Goal: Task Accomplishment & Management: Complete application form

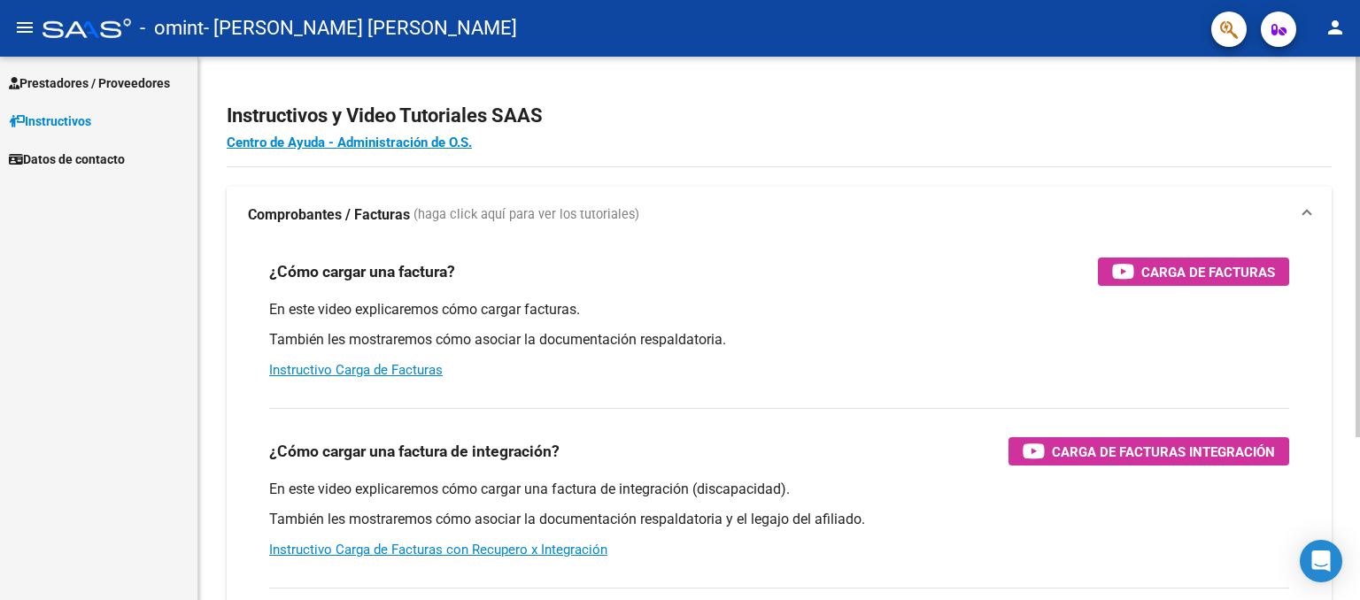
click at [1324, 222] on div "Instructivos y Video Tutoriales SAAS Centro de Ayuda - Administración de O.S. C…" at bounding box center [781, 445] width 1166 height 776
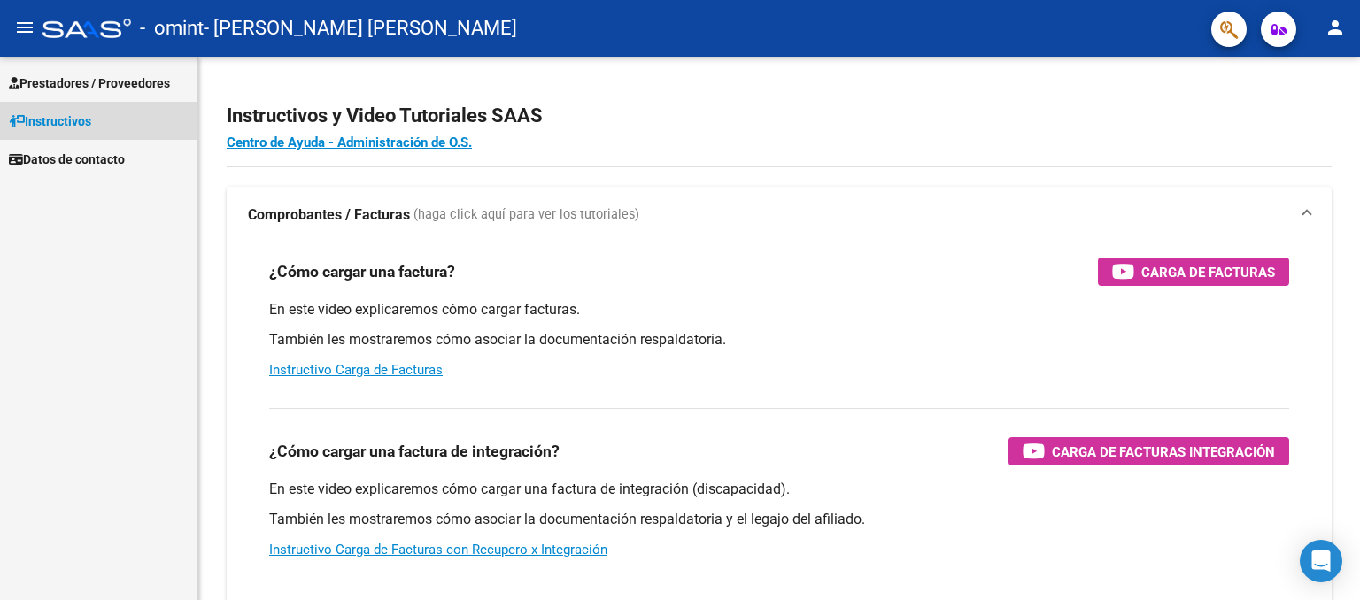
click at [65, 127] on span "Instructivos" at bounding box center [50, 121] width 82 height 19
click at [14, 29] on mat-icon "menu" at bounding box center [24, 27] width 21 height 21
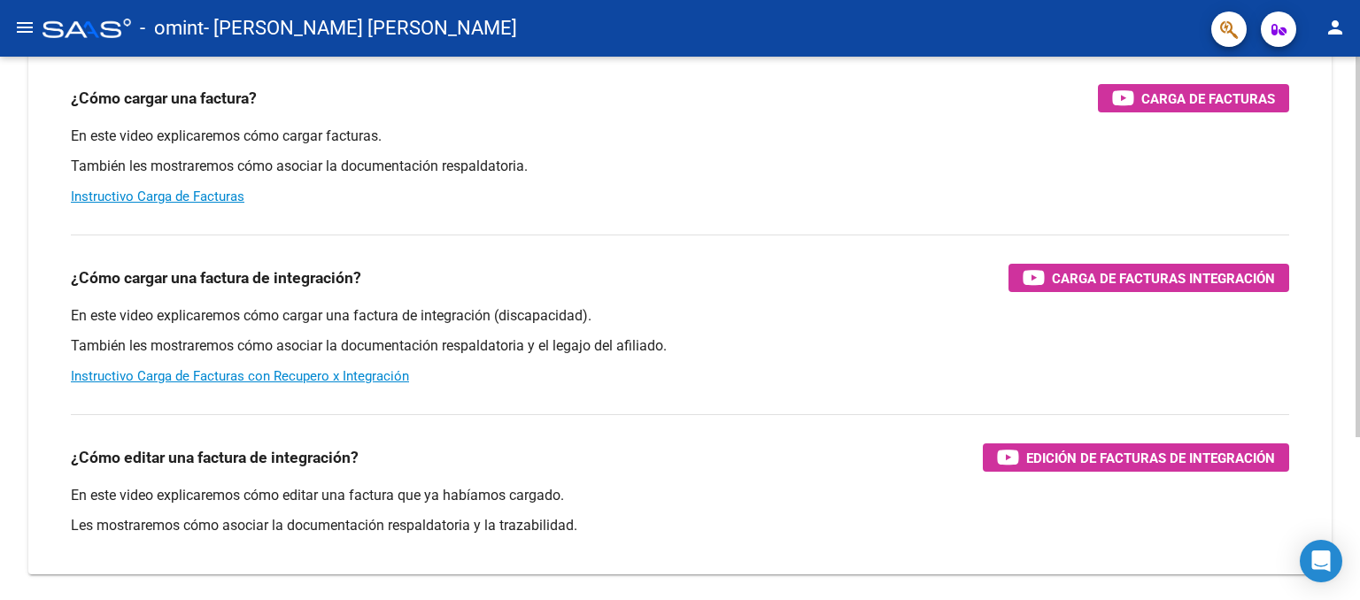
scroll to position [233, 0]
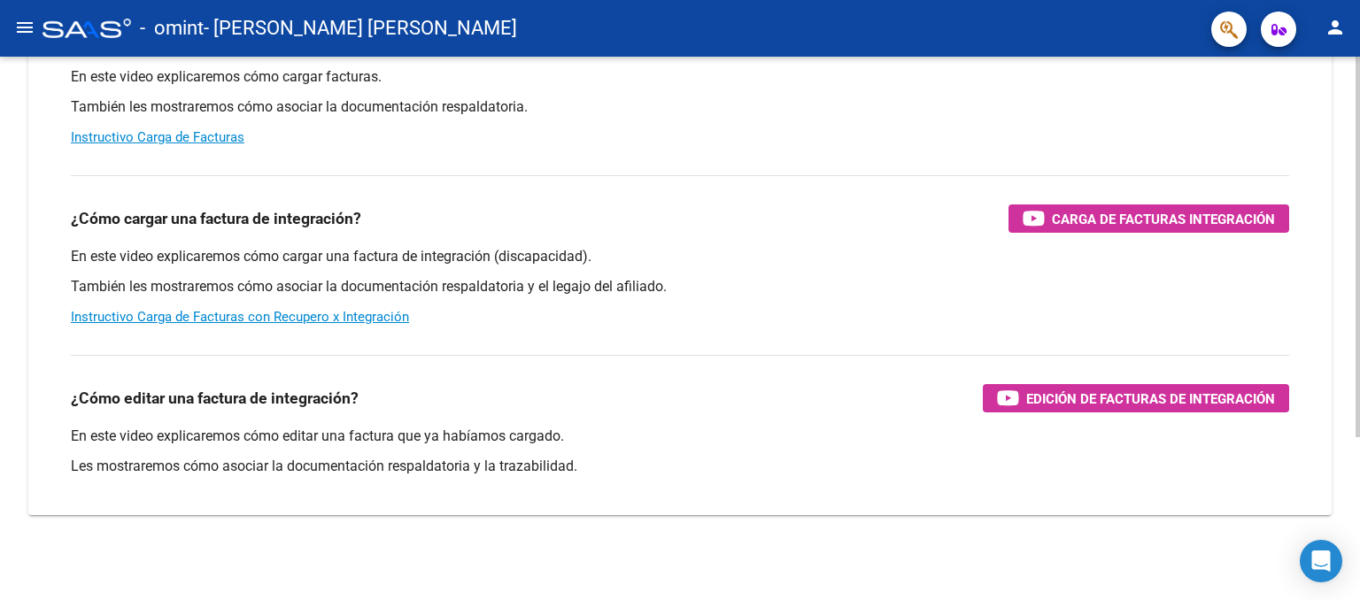
click at [1359, 359] on div at bounding box center [1357, 410] width 4 height 381
click at [25, 29] on mat-icon "menu" at bounding box center [24, 27] width 21 height 21
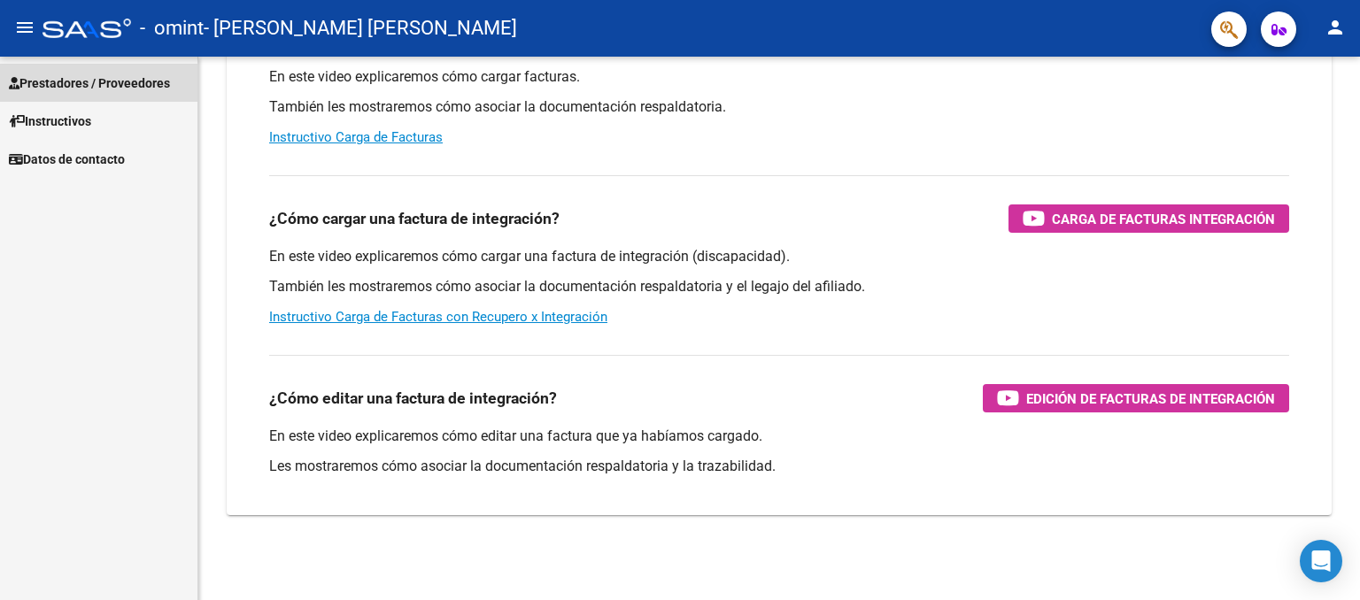
click at [62, 75] on span "Prestadores / Proveedores" at bounding box center [89, 82] width 161 height 19
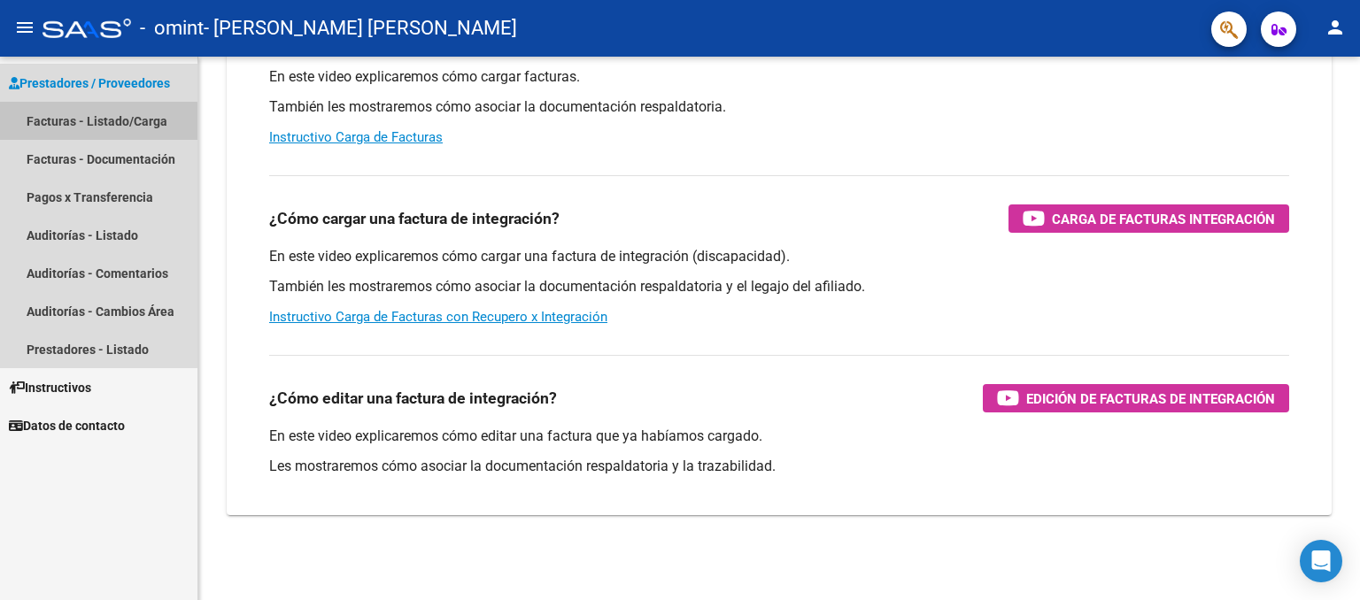
click at [78, 123] on link "Facturas - Listado/Carga" at bounding box center [98, 121] width 197 height 38
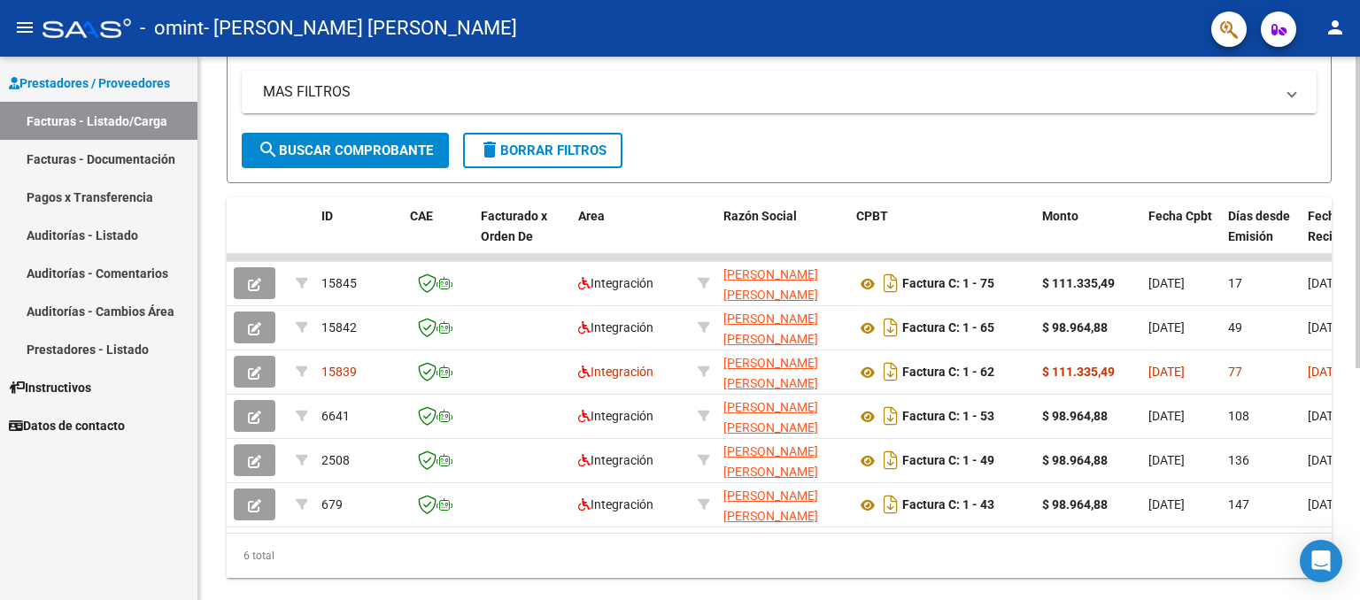
scroll to position [404, 0]
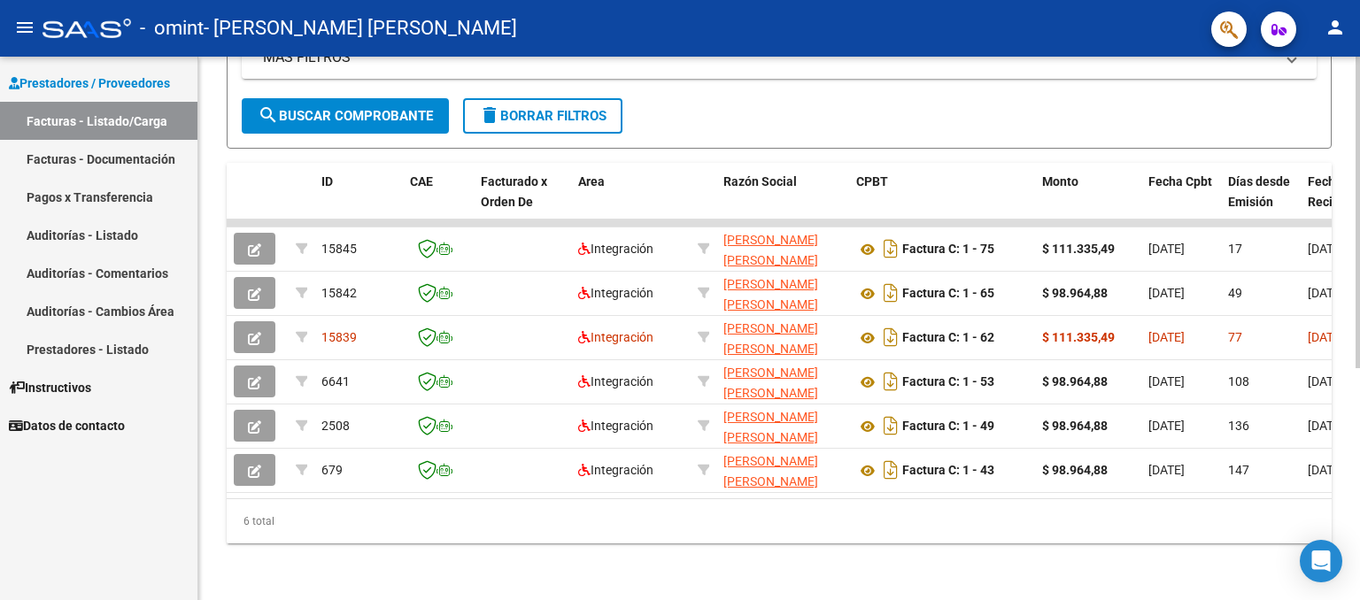
click at [1359, 404] on div at bounding box center [1357, 444] width 4 height 312
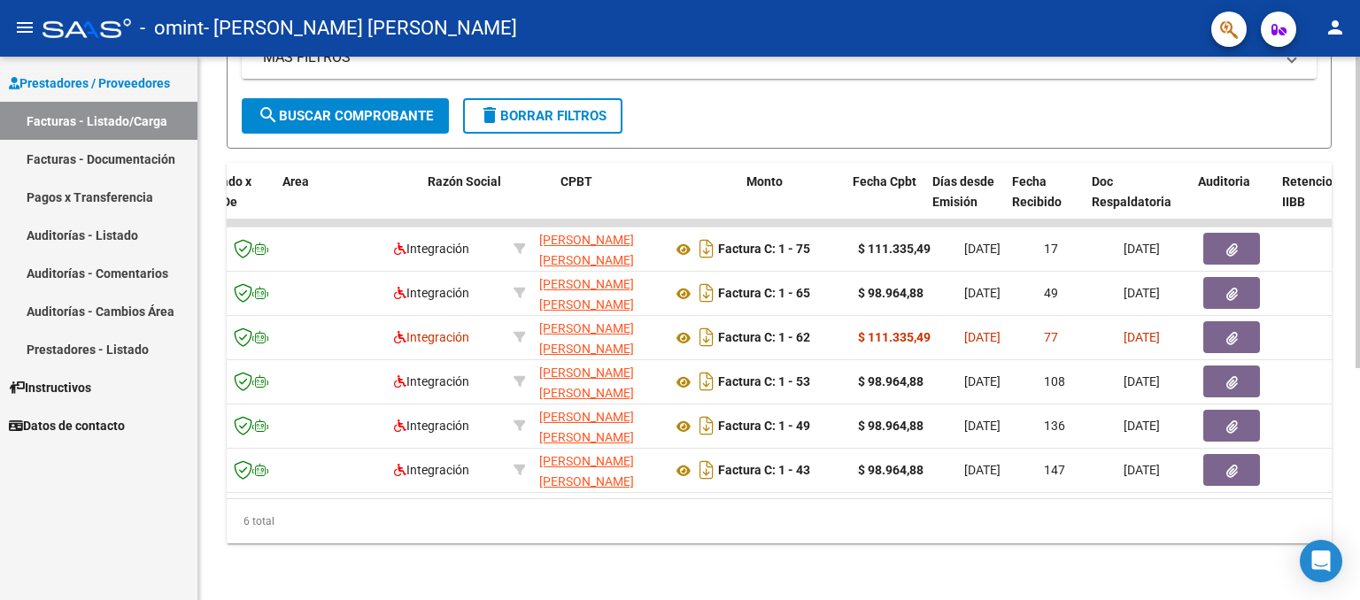
scroll to position [0, 296]
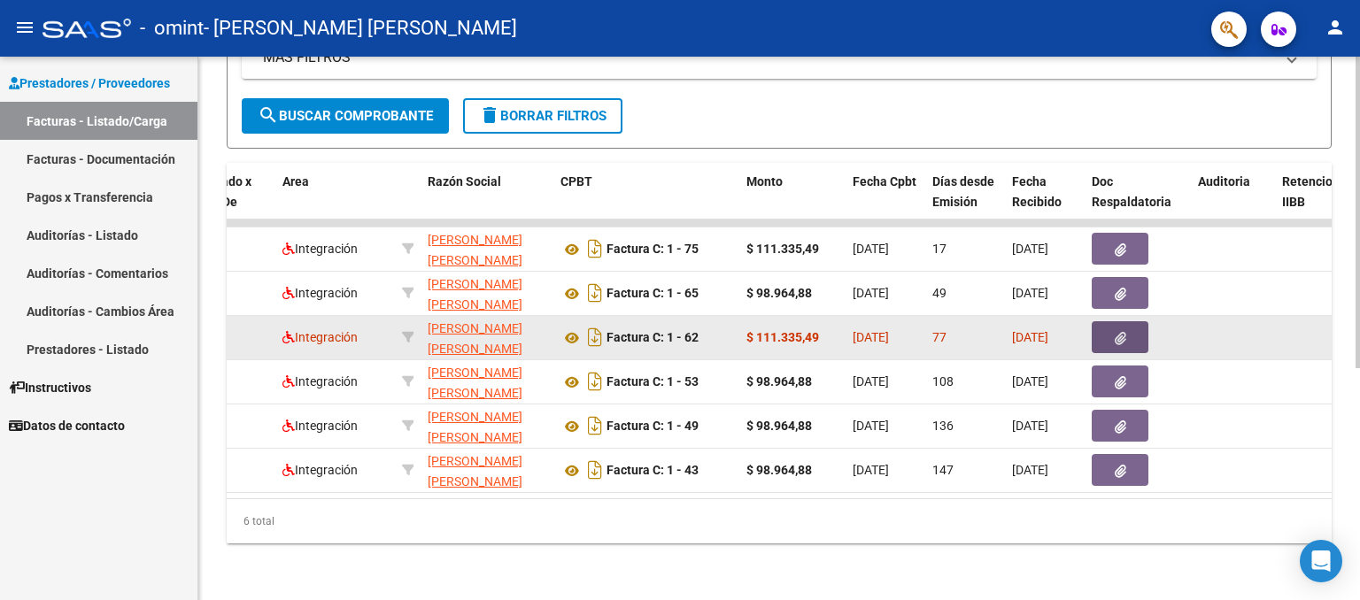
click at [1121, 332] on icon "button" at bounding box center [1121, 338] width 12 height 13
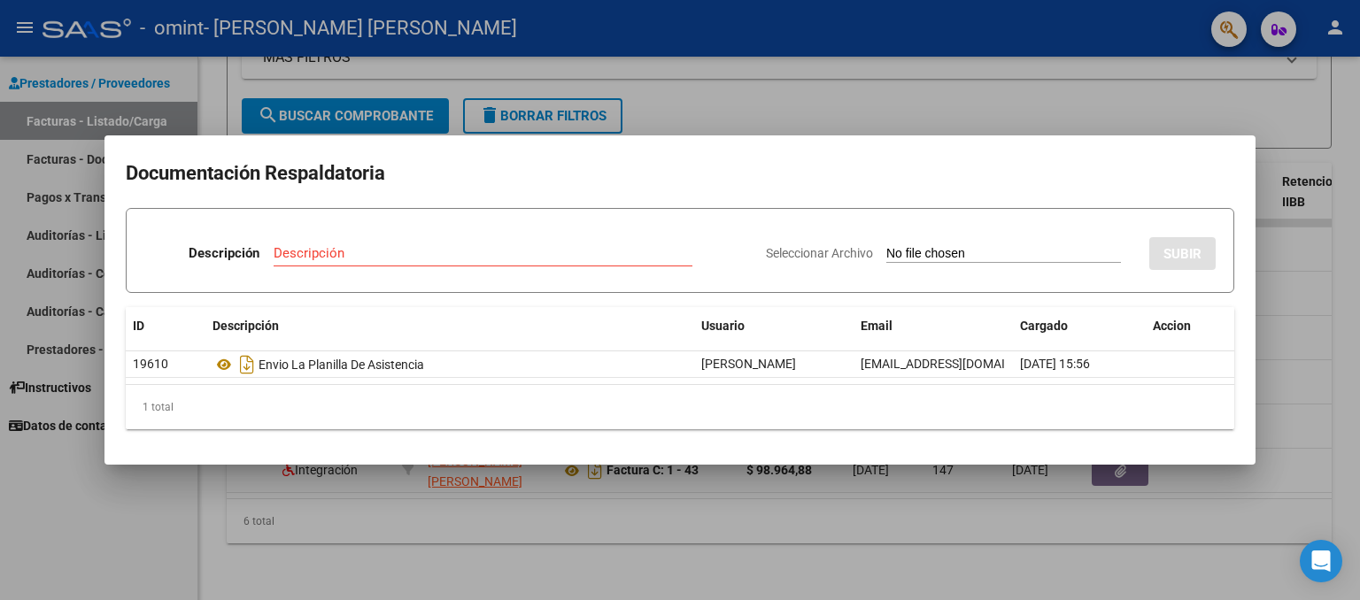
click at [1289, 337] on div at bounding box center [680, 300] width 1360 height 600
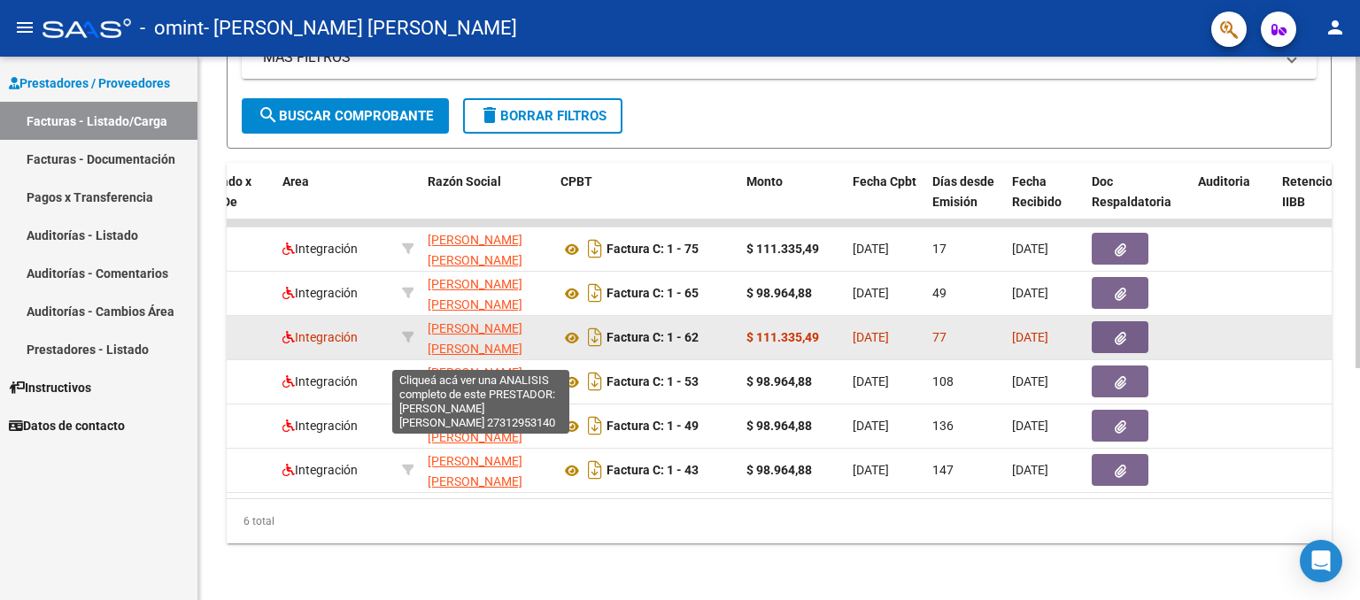
click at [489, 321] on span "[PERSON_NAME] [PERSON_NAME]" at bounding box center [475, 338] width 95 height 35
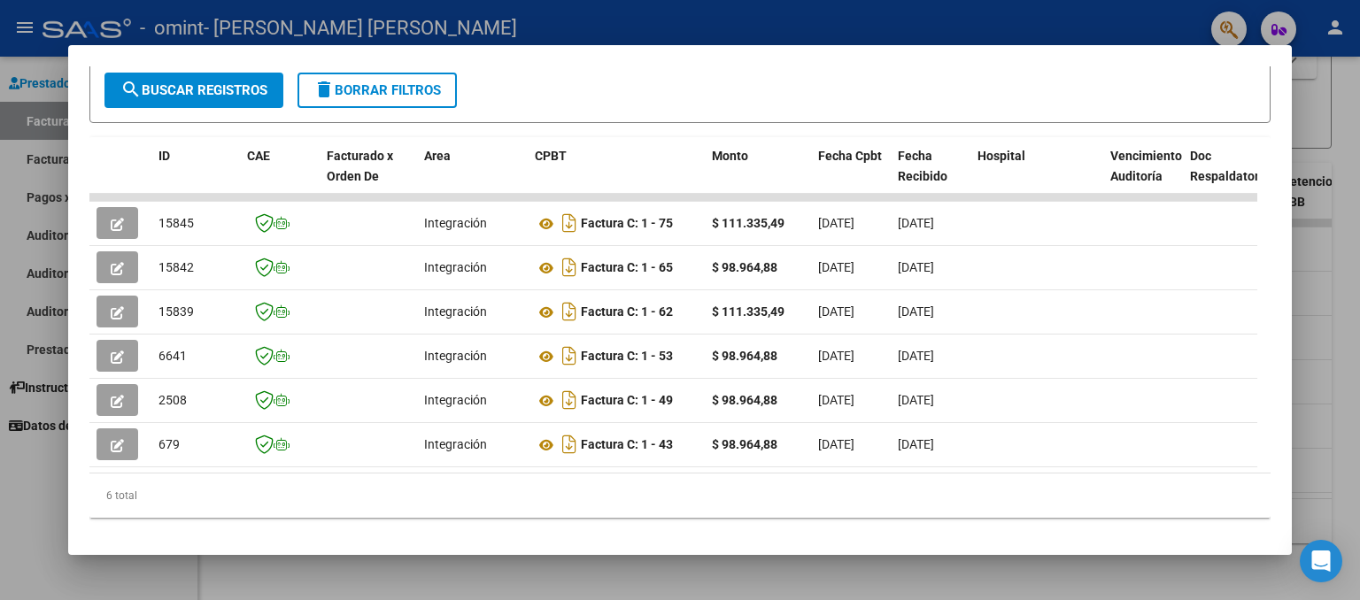
scroll to position [381, 0]
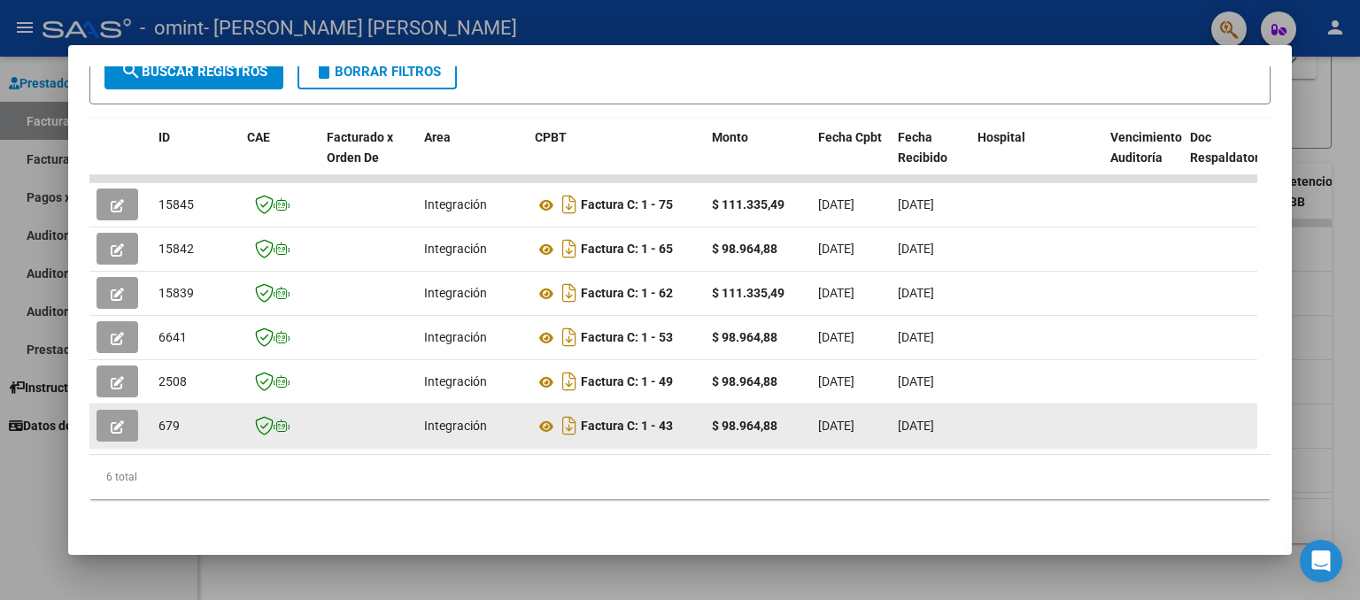
click at [1242, 405] on datatable-body-cell at bounding box center [1236, 426] width 106 height 43
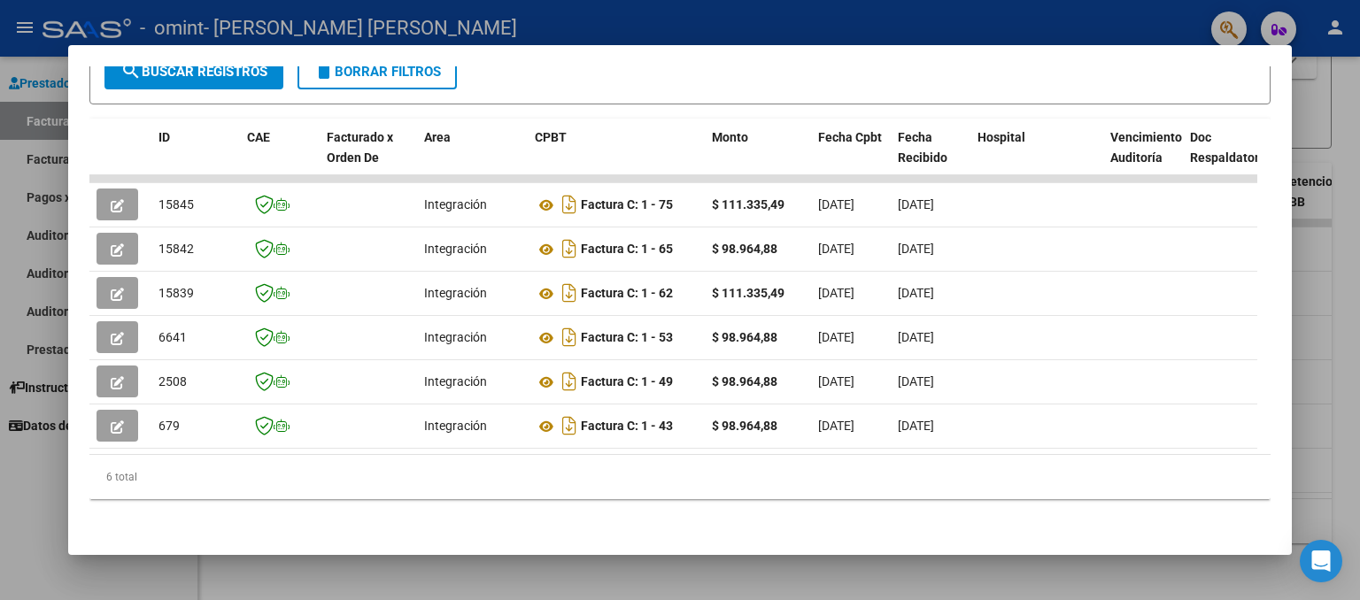
click at [1359, 213] on div at bounding box center [680, 300] width 1360 height 600
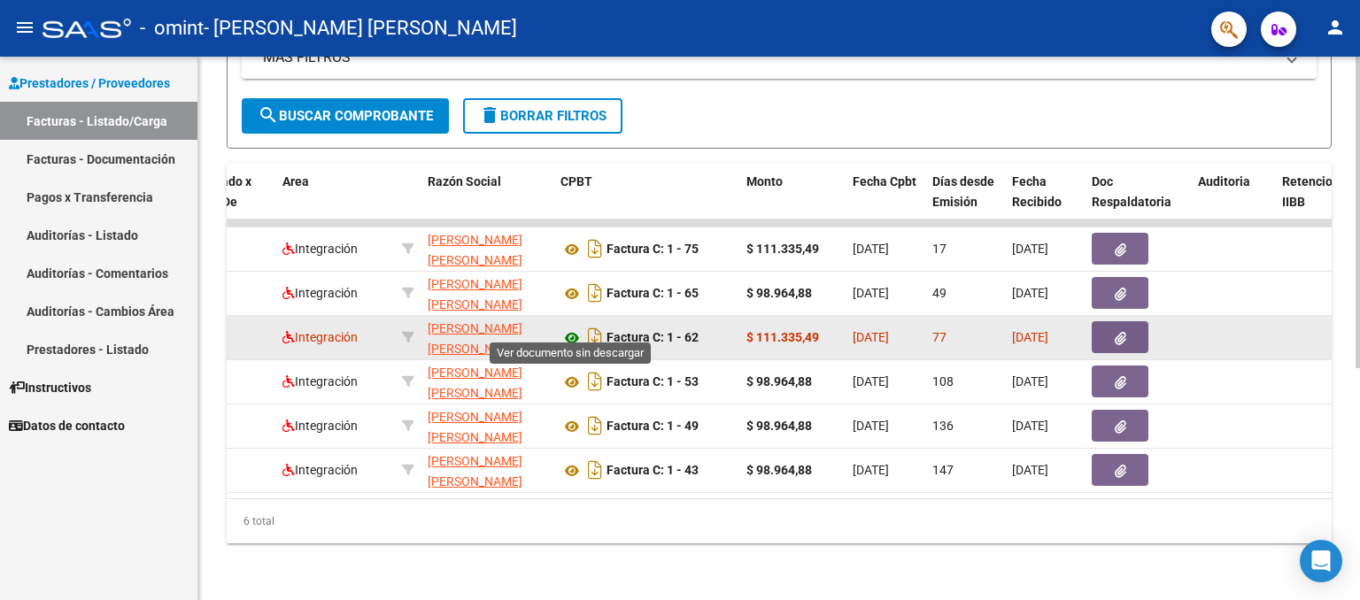
click at [570, 328] on icon at bounding box center [571, 338] width 23 height 21
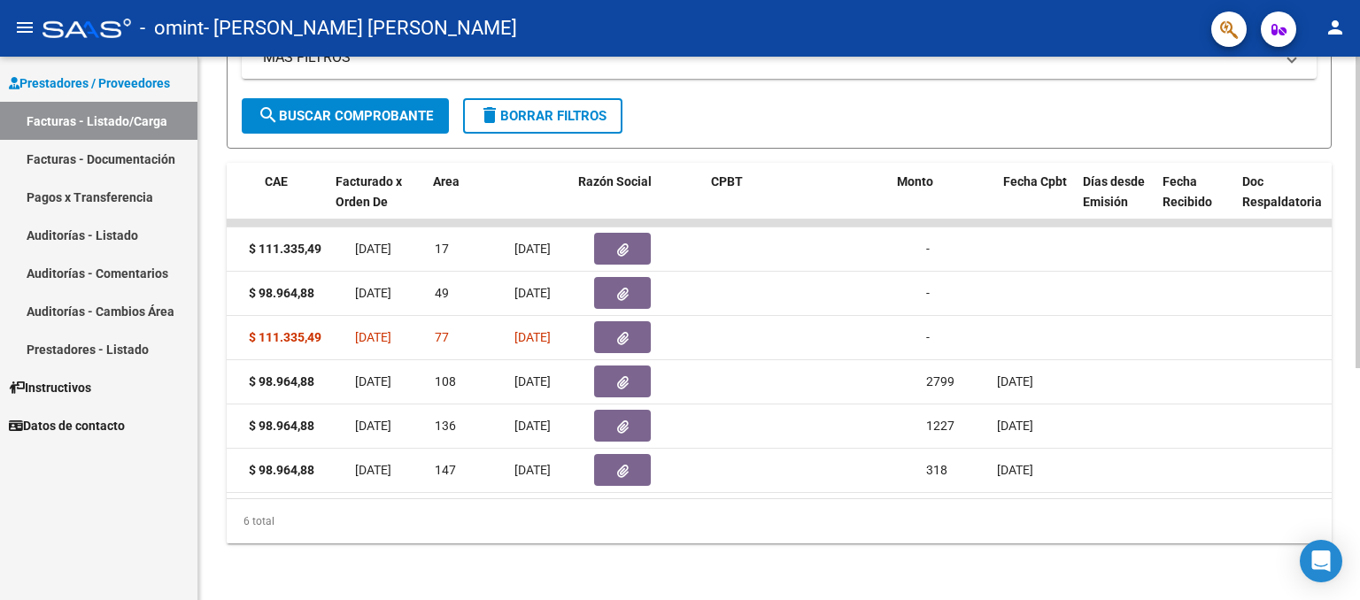
scroll to position [0, 0]
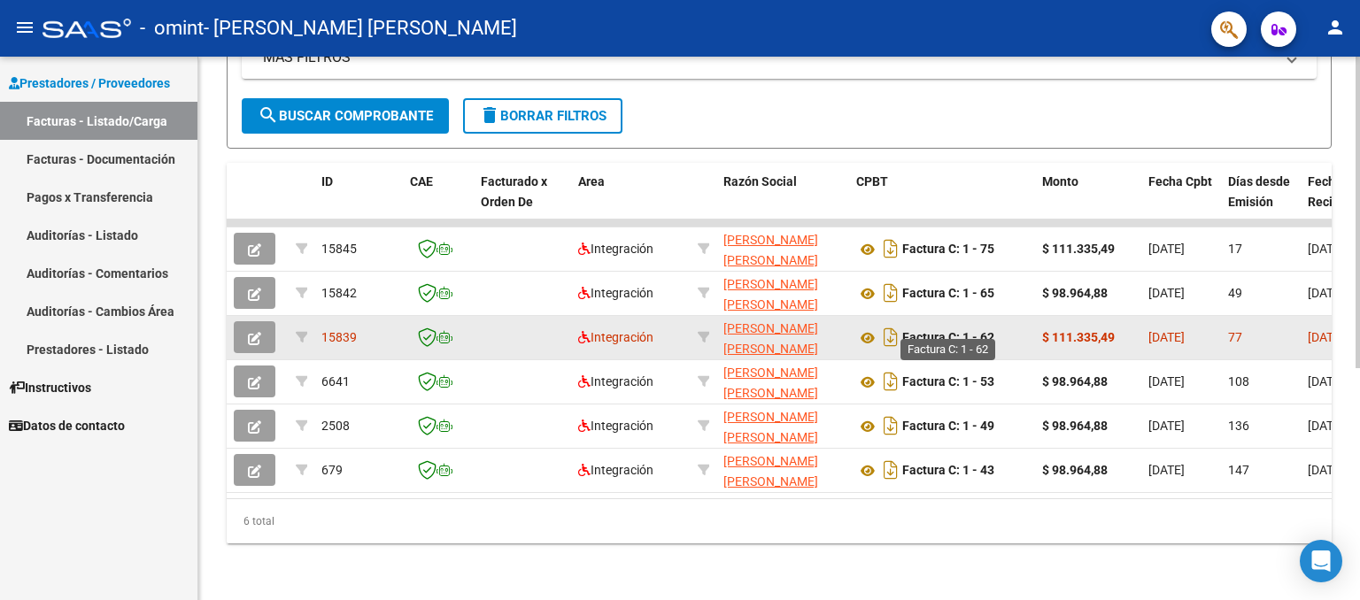
click at [915, 331] on strong "Factura C: 1 - 62" at bounding box center [948, 338] width 92 height 14
click at [892, 323] on icon "Descargar documento" at bounding box center [890, 337] width 23 height 28
click at [259, 332] on icon "button" at bounding box center [254, 338] width 13 height 13
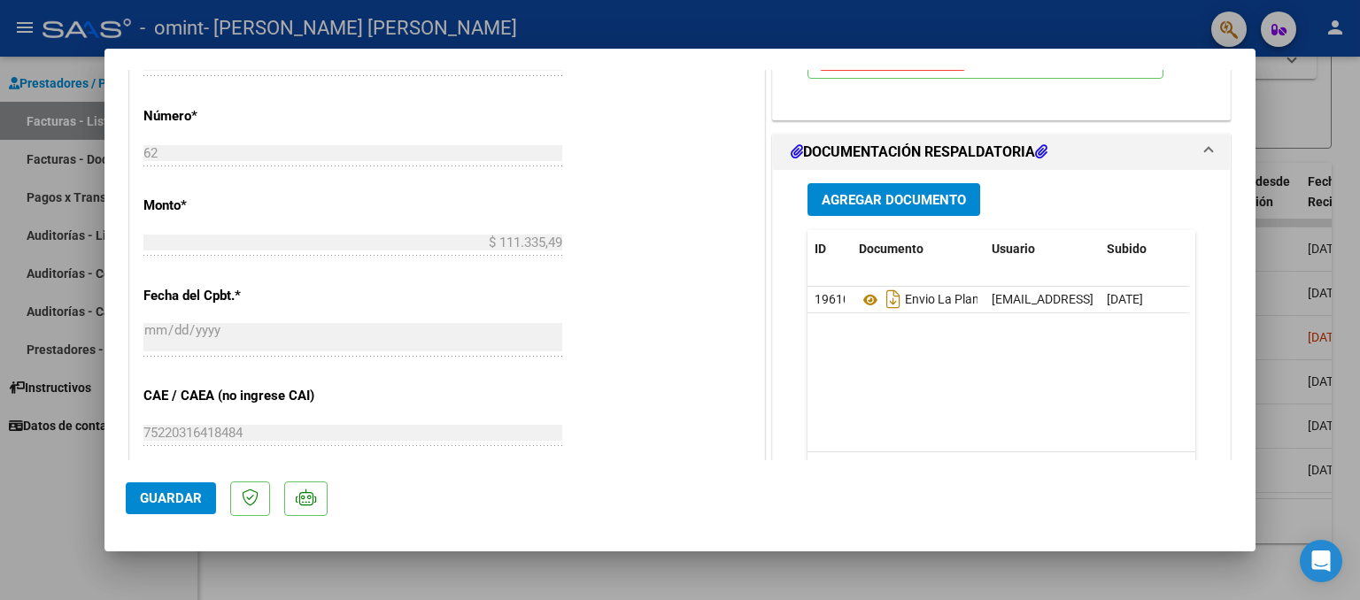
scroll to position [793, 0]
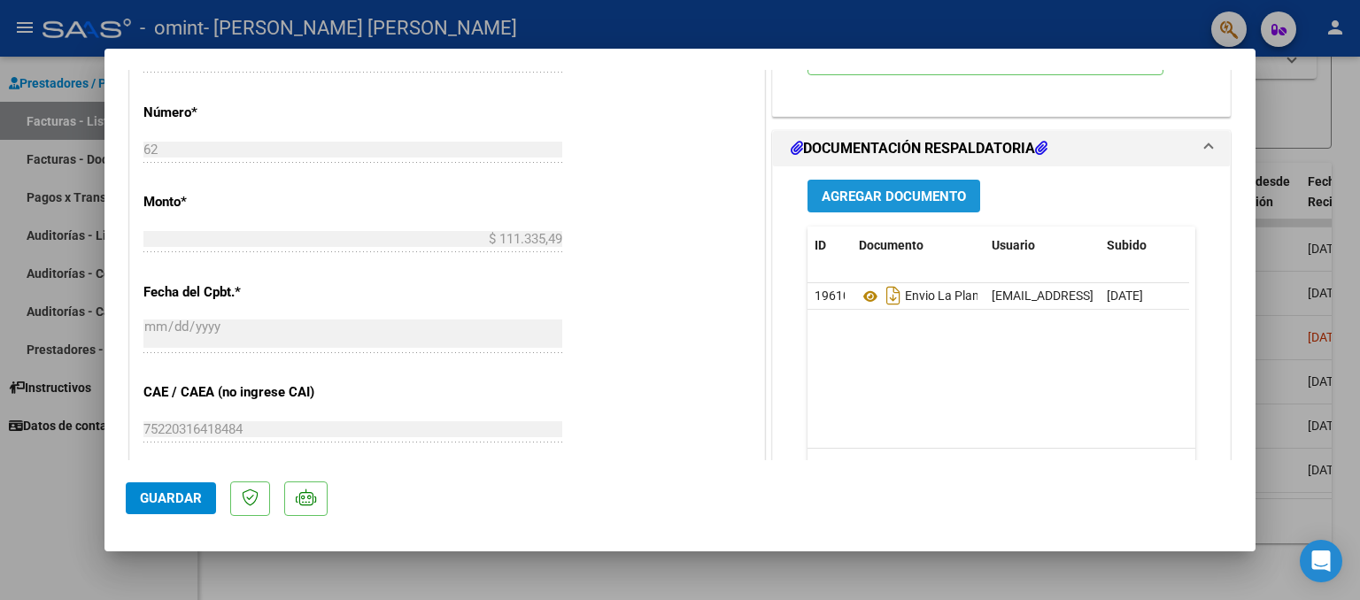
click at [930, 197] on span "Agregar Documento" at bounding box center [894, 197] width 144 height 16
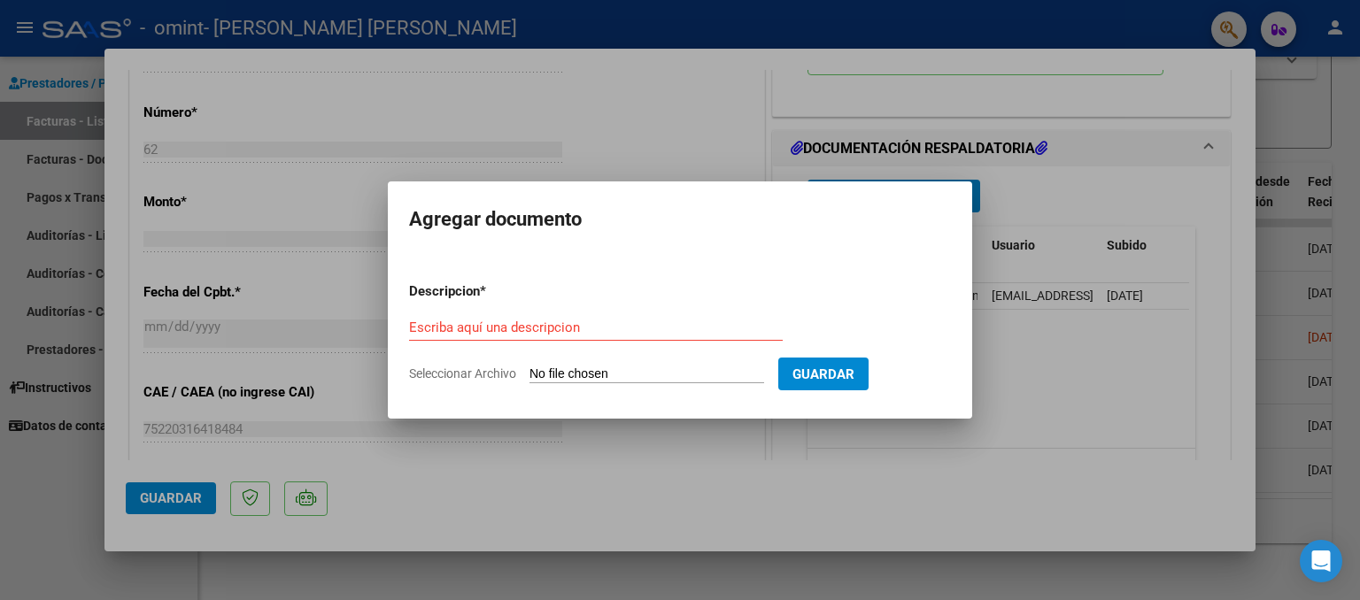
click at [675, 372] on input "Seleccionar Archivo" at bounding box center [646, 375] width 235 height 17
type input "C:\fakepath\FACTURA MAYO ACTUALIZADA.pdf"
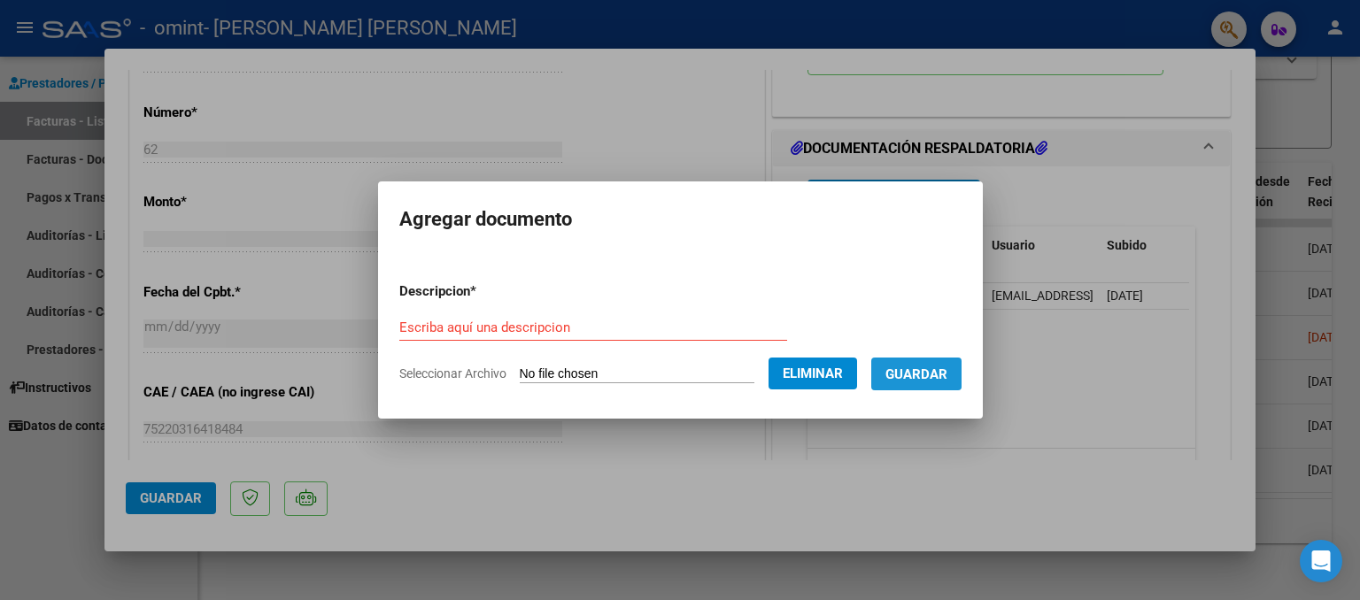
click at [930, 373] on span "Guardar" at bounding box center [916, 375] width 62 height 16
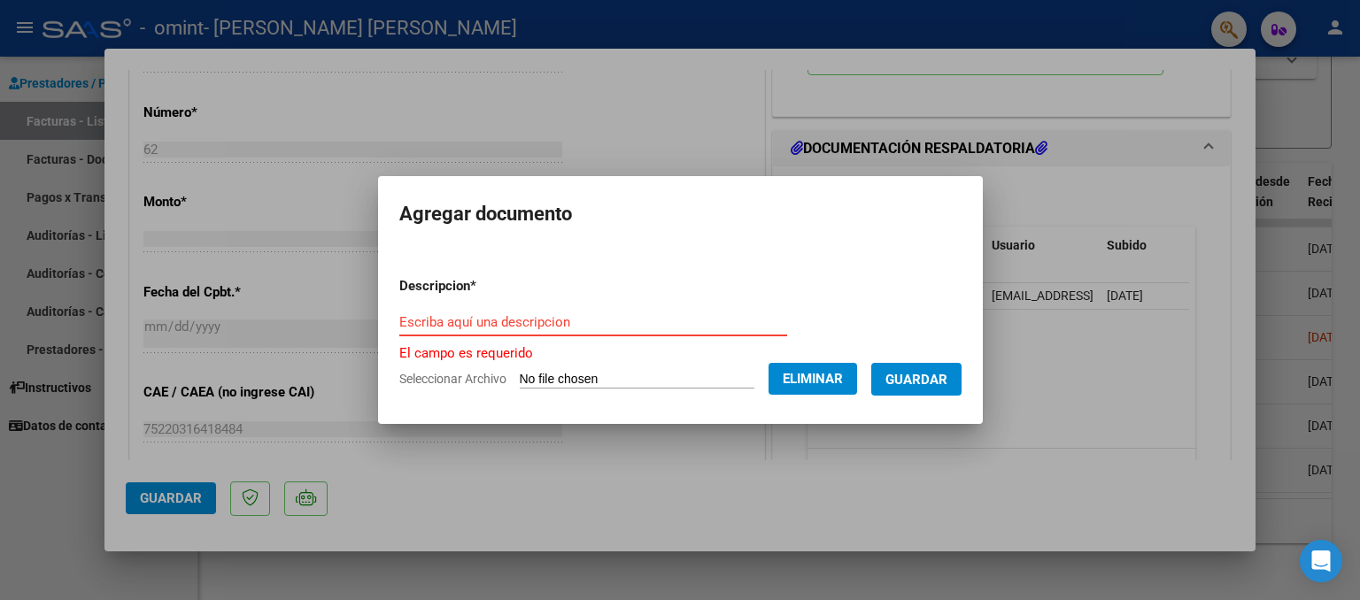
click at [653, 329] on input "Escriba aquí una descripcion" at bounding box center [593, 322] width 388 height 16
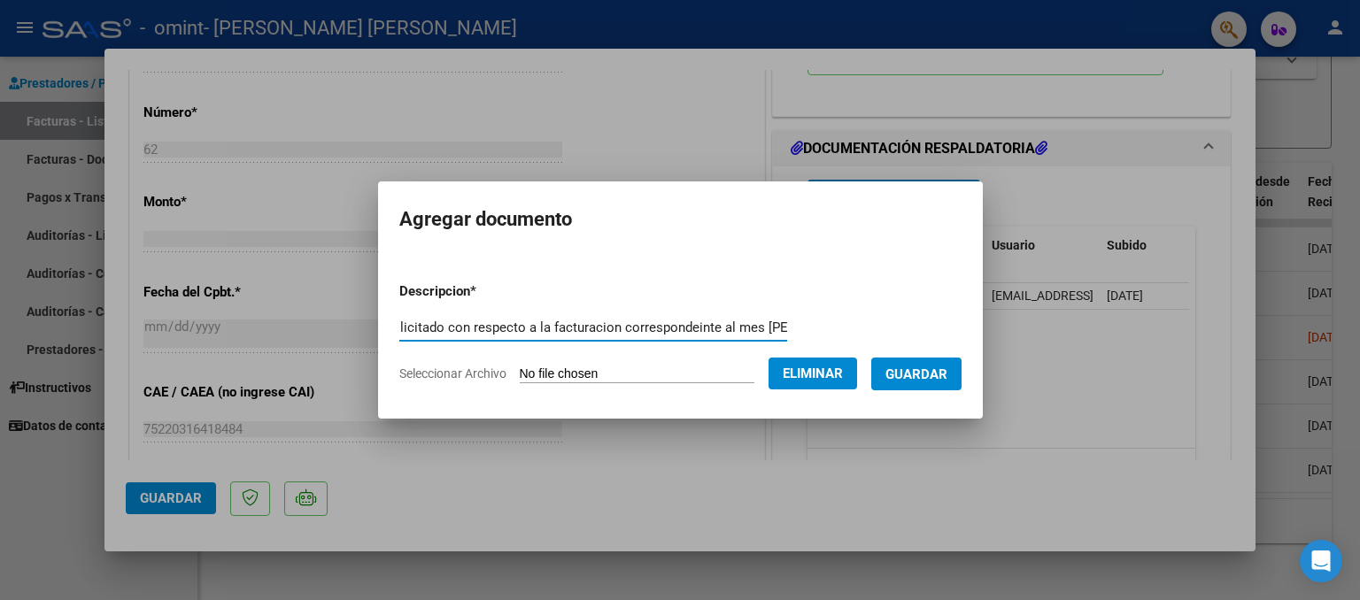
scroll to position [0, 117]
click at [639, 325] on input "Envio por acá lo solicitado con respecto a la facturación correspondeinte al me…" at bounding box center [593, 328] width 388 height 16
type input "Envio por acá lo solicitado con respecto a la facturación correspondiente al me…"
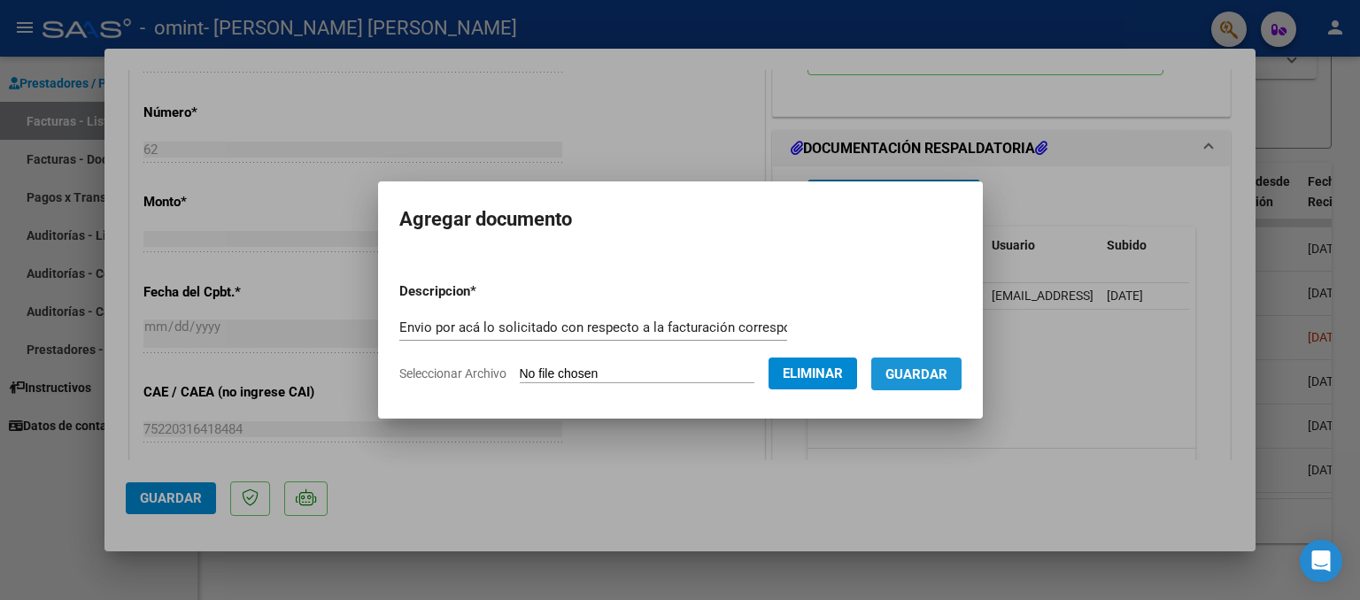
click at [910, 369] on span "Guardar" at bounding box center [916, 375] width 62 height 16
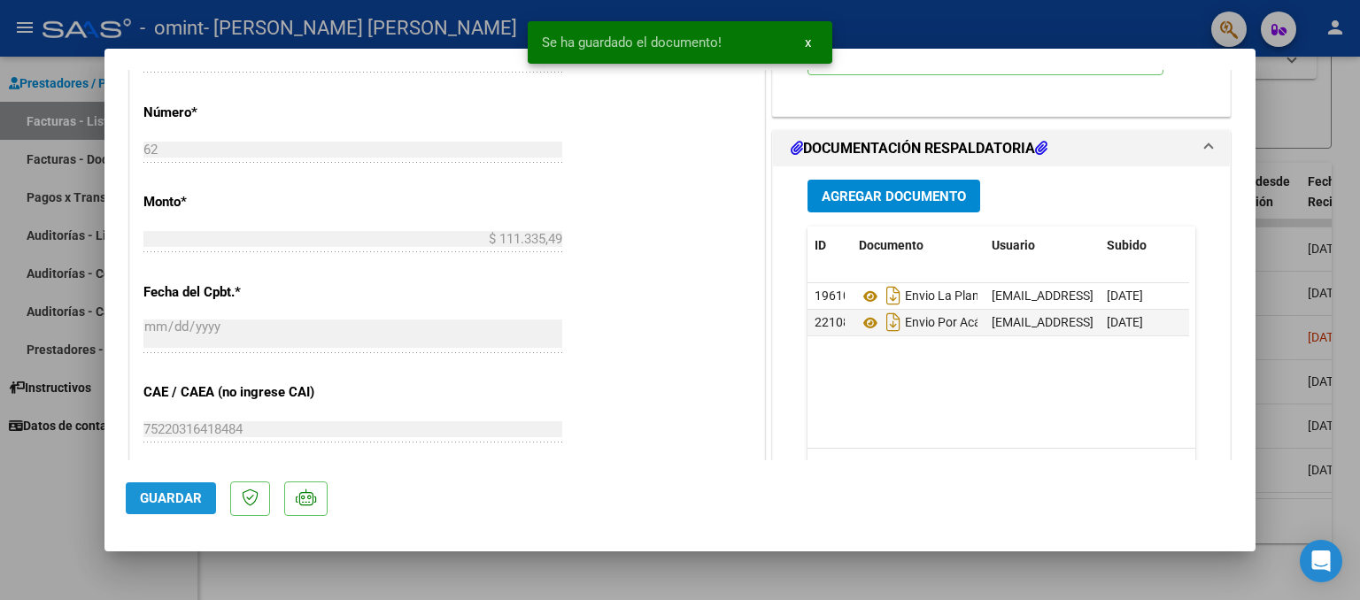
click at [178, 486] on button "Guardar" at bounding box center [171, 498] width 90 height 32
click at [1317, 256] on div at bounding box center [680, 300] width 1360 height 600
type input "$ 0,00"
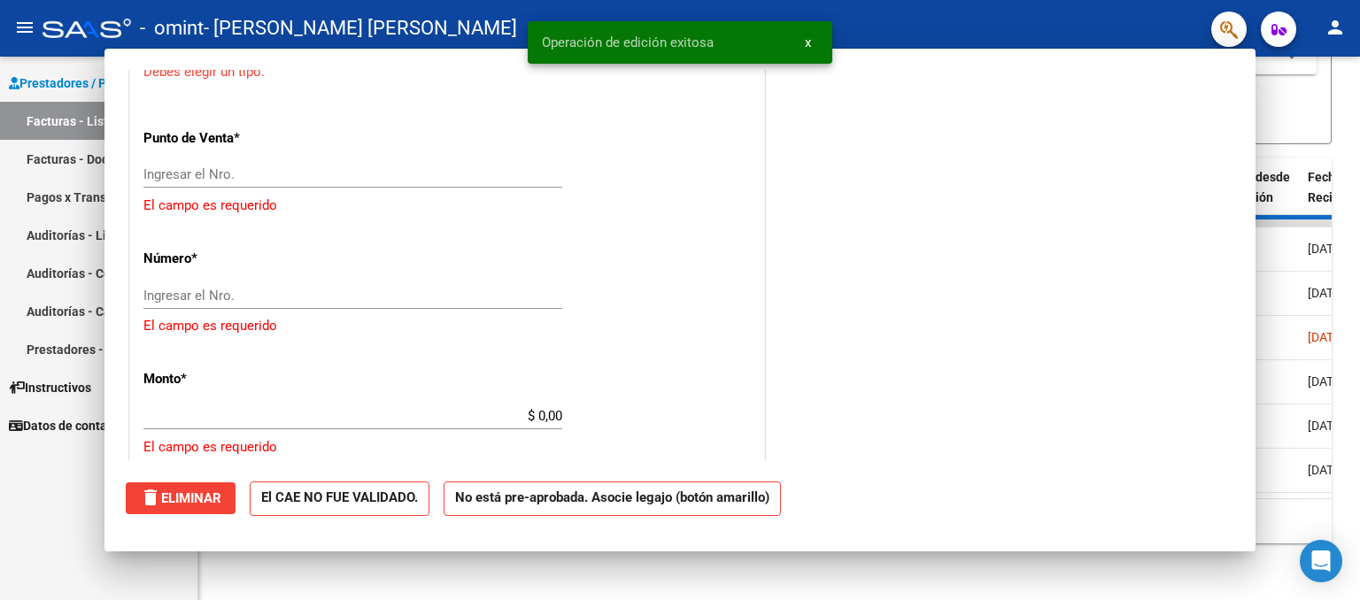
scroll to position [908, 0]
